Goal: Navigation & Orientation: Find specific page/section

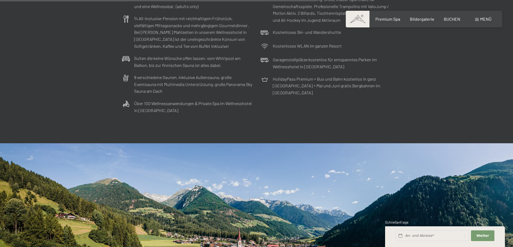
scroll to position [1632, 0]
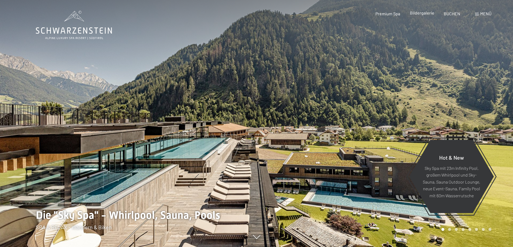
click at [423, 14] on span "Bildergalerie" at bounding box center [422, 12] width 25 height 5
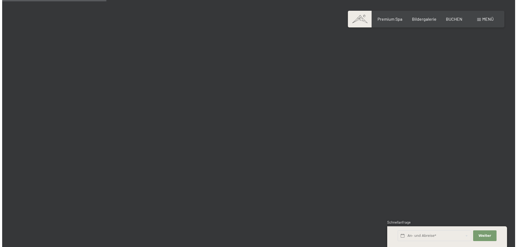
scroll to position [1386, 0]
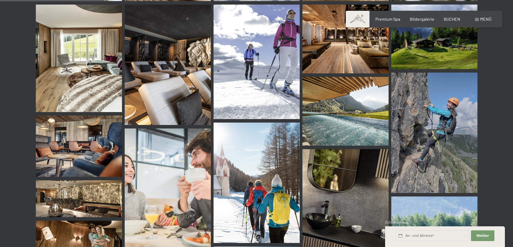
click at [478, 19] on span at bounding box center [477, 19] width 4 height 3
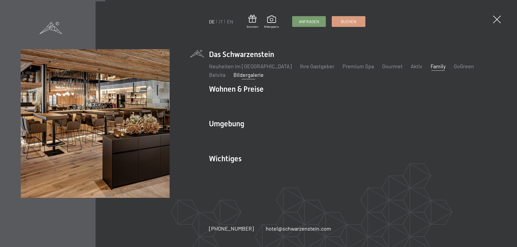
click at [431, 66] on link "Family" at bounding box center [438, 66] width 15 height 6
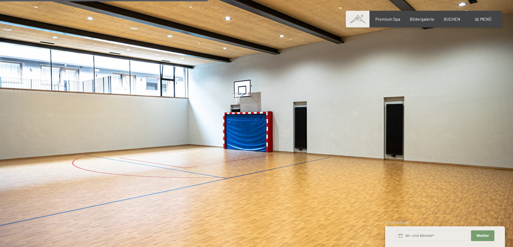
scroll to position [1677, 0]
